Goal: Information Seeking & Learning: Learn about a topic

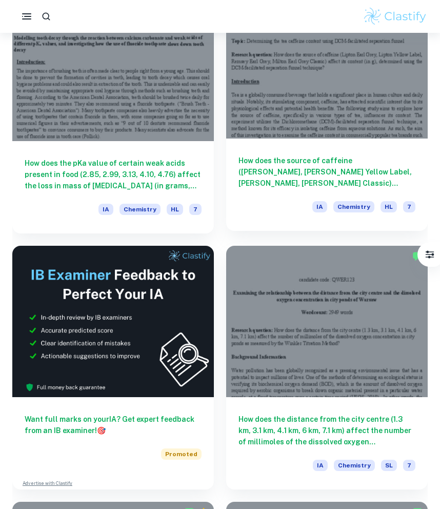
scroll to position [335, 0]
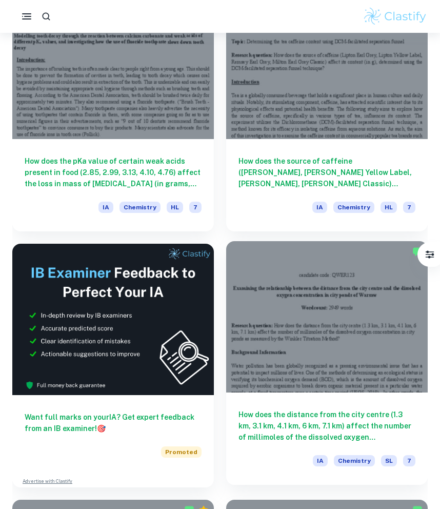
click at [259, 312] on div at bounding box center [326, 316] width 201 height 151
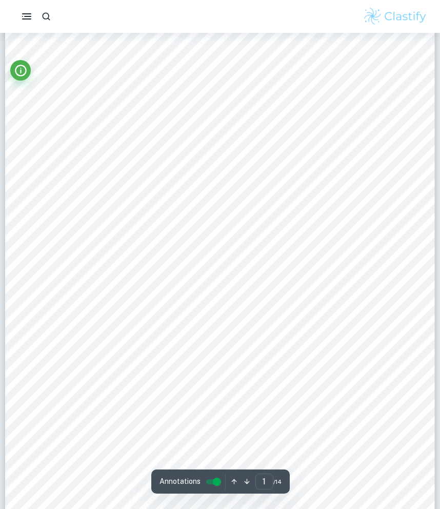
scroll to position [139, 0]
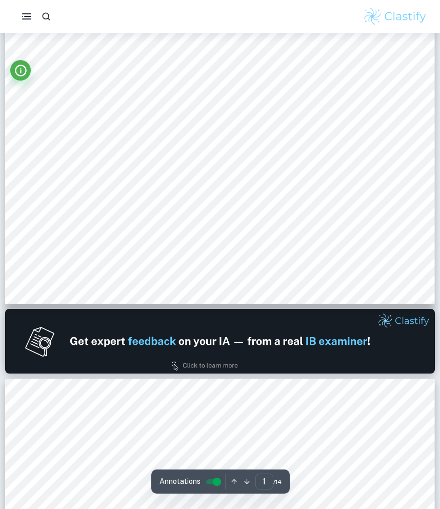
type input "2"
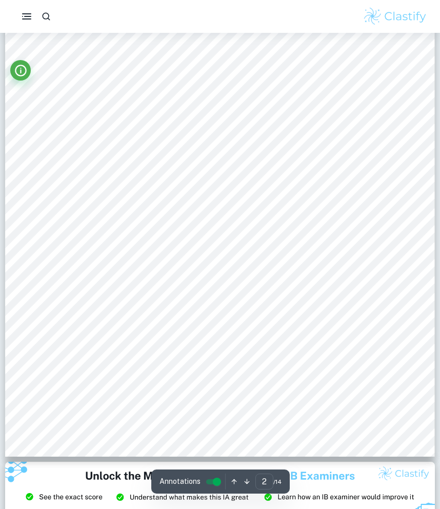
scroll to position [903, 0]
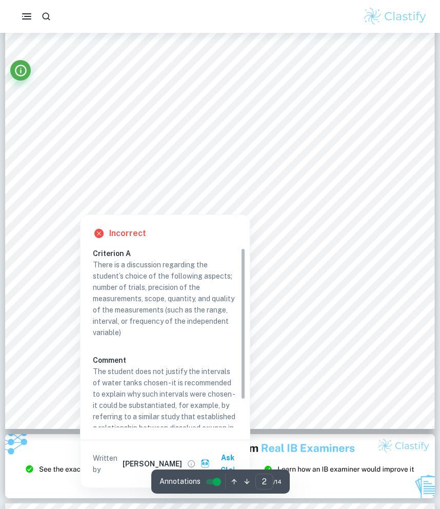
drag, startPoint x: 210, startPoint y: 180, endPoint x: 217, endPoint y: 180, distance: 7.7
click at [214, 180] on div at bounding box center [220, 188] width 326 height 25
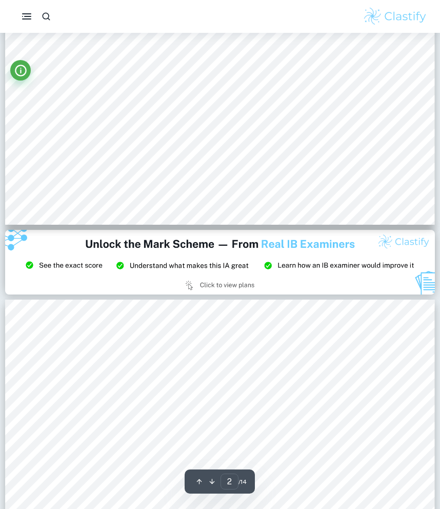
scroll to position [1033, 0]
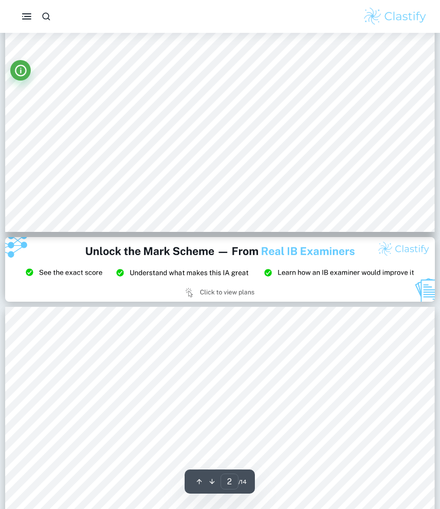
scroll to position [1022, 0]
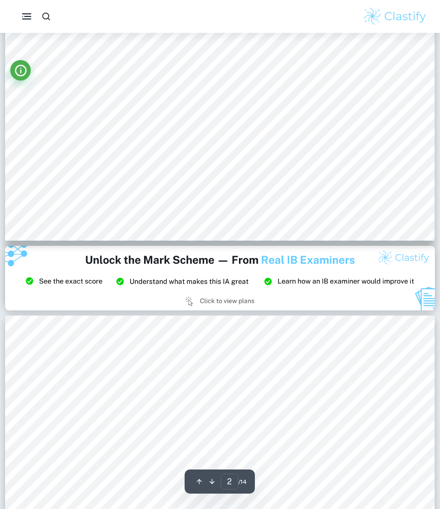
type input "1"
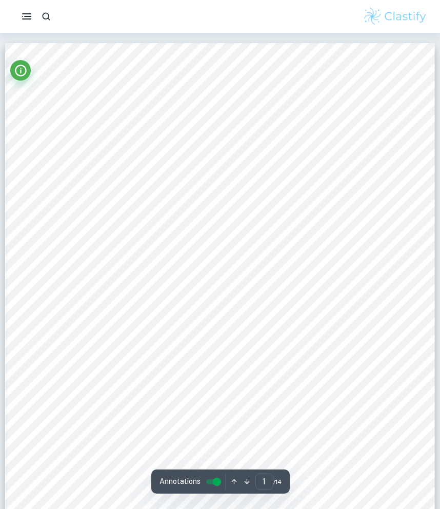
scroll to position [25, 0]
